Goal: Task Accomplishment & Management: Use online tool/utility

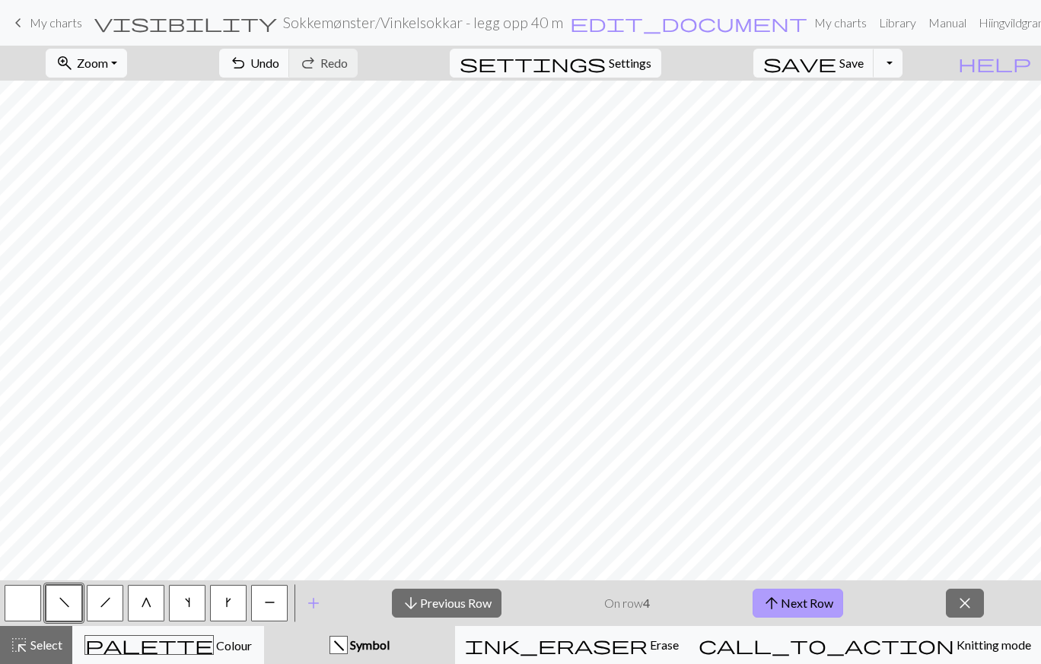
click at [777, 596] on span "arrow_upward" at bounding box center [771, 603] width 18 height 21
click at [451, 604] on button "arrow_downward Previous Row" at bounding box center [447, 603] width 110 height 29
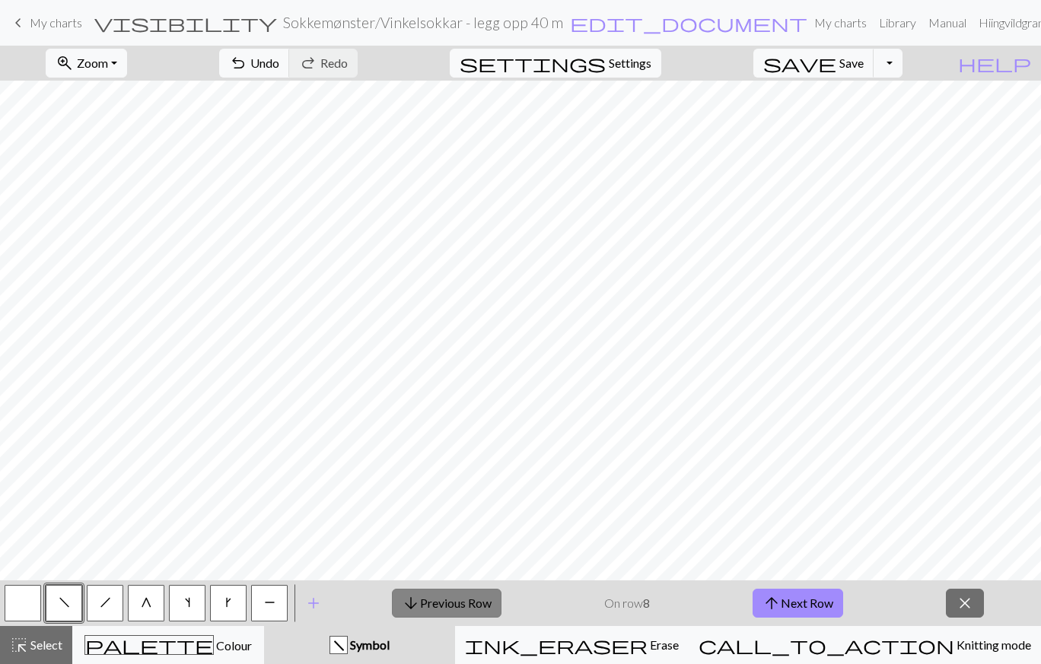
click at [451, 604] on button "arrow_downward Previous Row" at bounding box center [447, 603] width 110 height 29
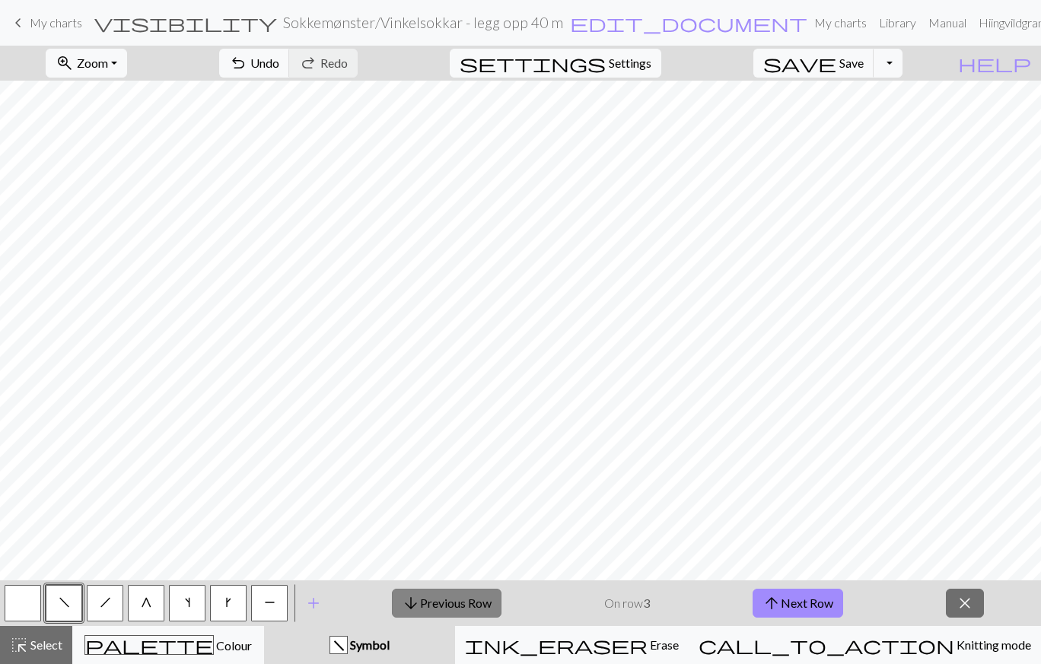
click at [451, 604] on button "arrow_downward Previous Row" at bounding box center [447, 603] width 110 height 29
click at [802, 618] on div "arrow_downward Previous Row On row 1 arrow_upward Next Row close" at bounding box center [688, 603] width 706 height 46
click at [802, 603] on button "arrow_upward Next Row" at bounding box center [797, 603] width 91 height 29
click at [809, 610] on button "arrow_upward Next Row" at bounding box center [797, 603] width 91 height 29
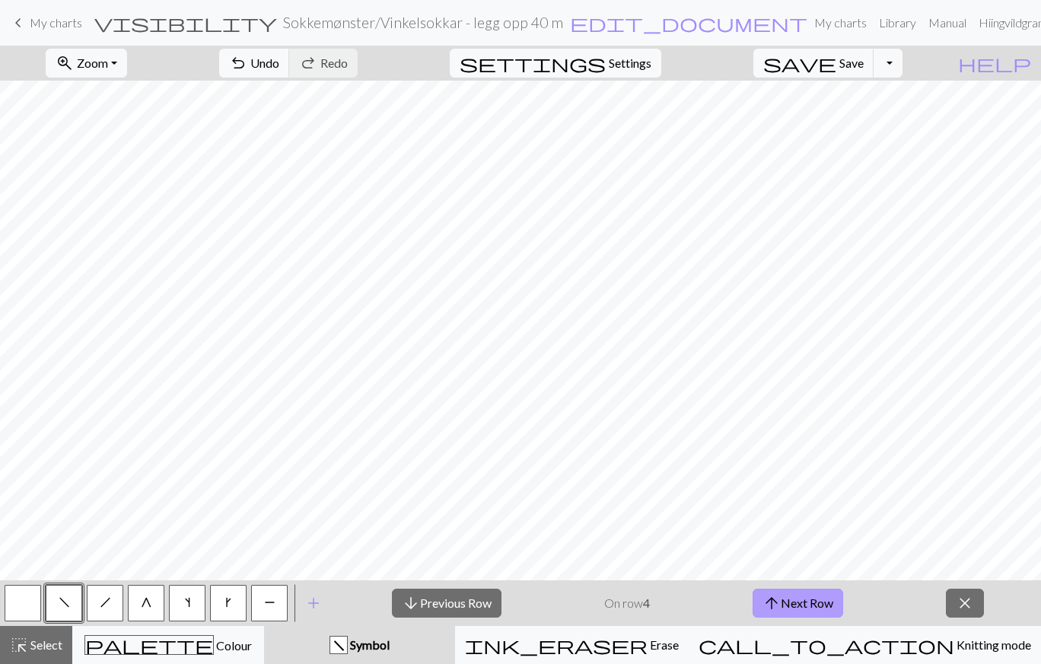
click at [809, 610] on button "arrow_upward Next Row" at bounding box center [797, 603] width 91 height 29
click at [811, 611] on button "arrow_upward Next Row" at bounding box center [797, 603] width 91 height 29
click at [465, 612] on button "arrow_downward Previous Row" at bounding box center [447, 603] width 110 height 29
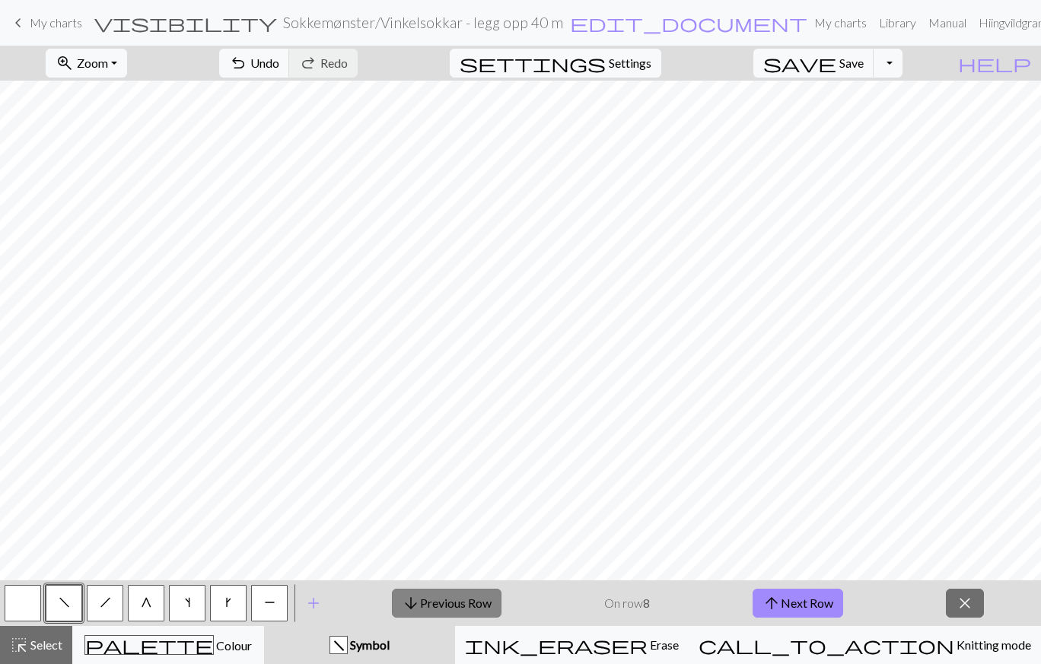
click at [465, 612] on button "arrow_downward Previous Row" at bounding box center [447, 603] width 110 height 29
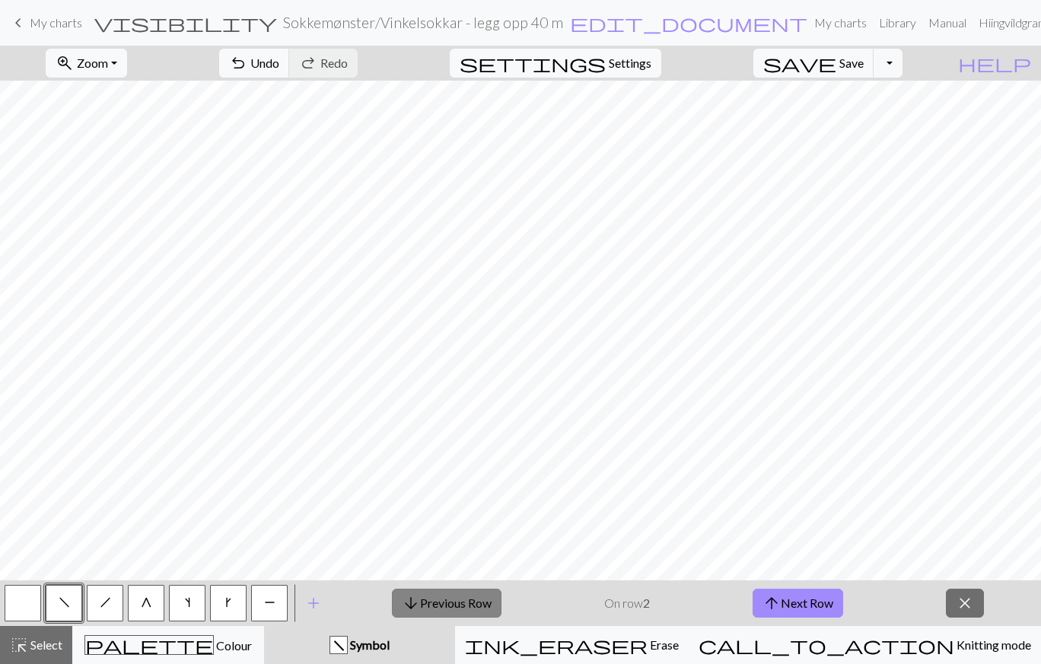
click at [465, 612] on button "arrow_downward Previous Row" at bounding box center [447, 603] width 110 height 29
click at [815, 598] on button "arrow_upward Next Row" at bounding box center [797, 603] width 91 height 29
